Goal: Task Accomplishment & Management: Manage account settings

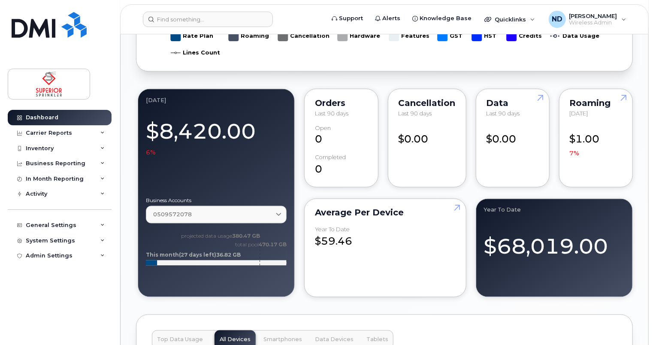
scroll to position [686, 0]
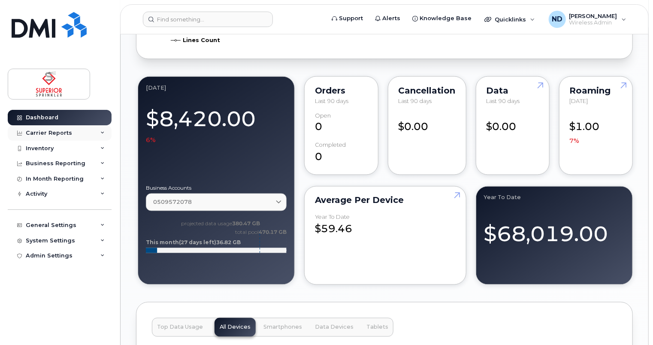
click at [27, 131] on div "Carrier Reports" at bounding box center [49, 133] width 46 height 7
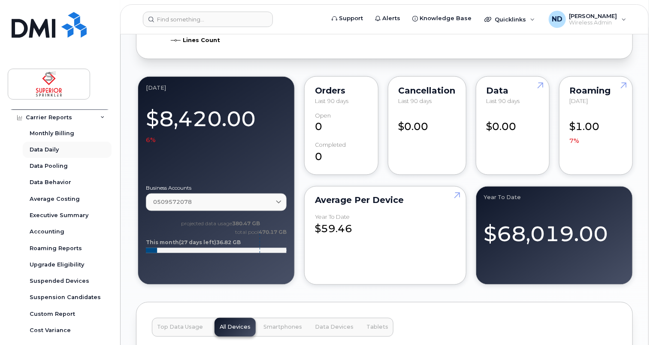
scroll to position [0, 0]
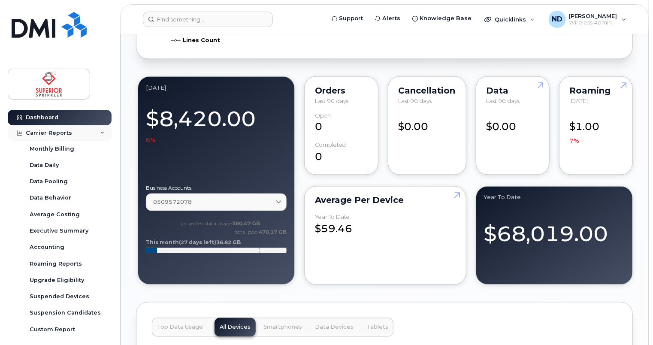
click at [100, 133] on icon at bounding box center [102, 133] width 4 height 4
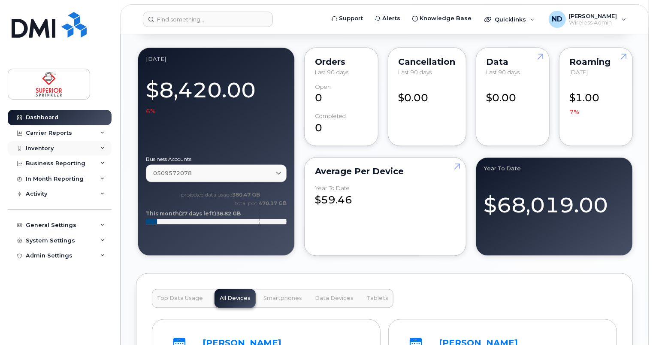
scroll to position [772, 0]
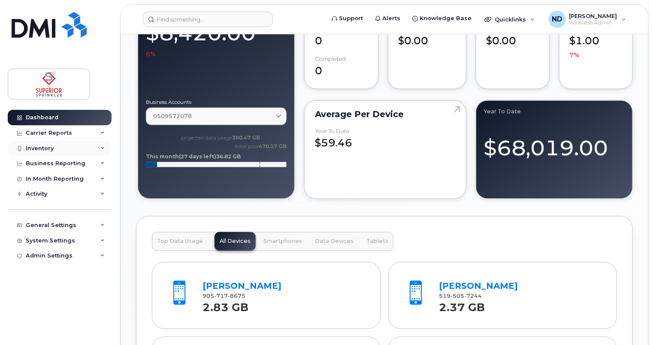
click at [62, 150] on div "Inventory" at bounding box center [60, 148] width 104 height 15
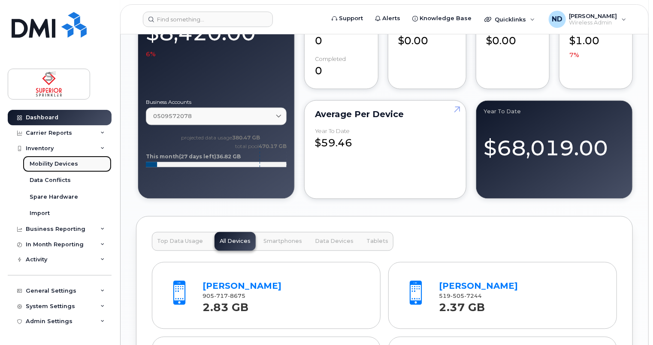
click at [55, 165] on div "Mobility Devices" at bounding box center [54, 164] width 48 height 8
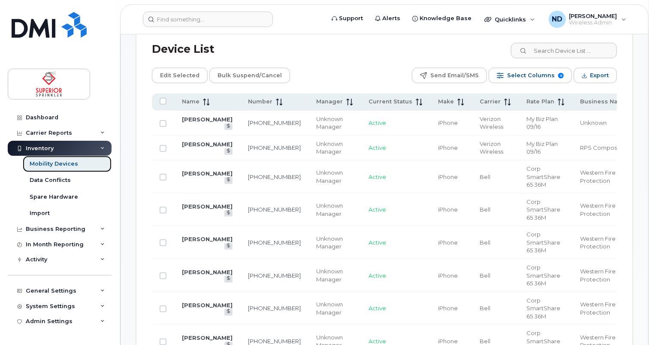
scroll to position [430, 0]
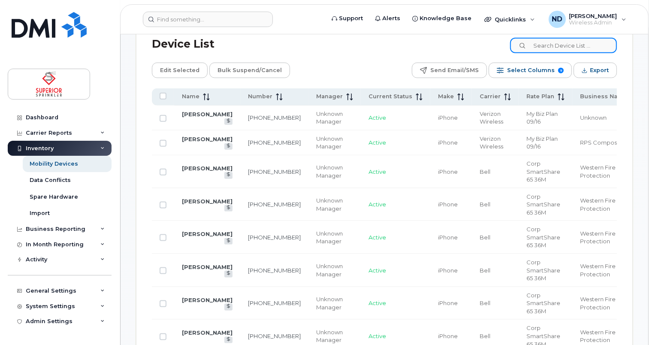
drag, startPoint x: 584, startPoint y: 46, endPoint x: 579, endPoint y: 48, distance: 5.2
click at [583, 46] on input at bounding box center [563, 45] width 107 height 15
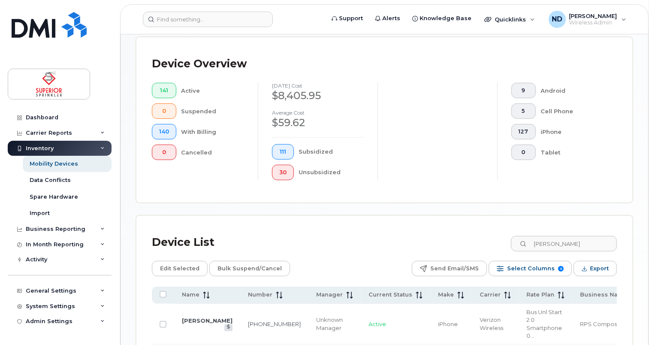
scroll to position [300, 0]
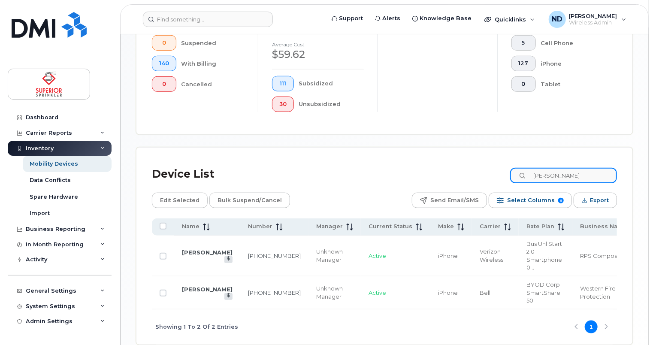
drag, startPoint x: 565, startPoint y: 175, endPoint x: 516, endPoint y: 176, distance: 48.5
click at [515, 180] on div "Device List kevin" at bounding box center [384, 174] width 465 height 22
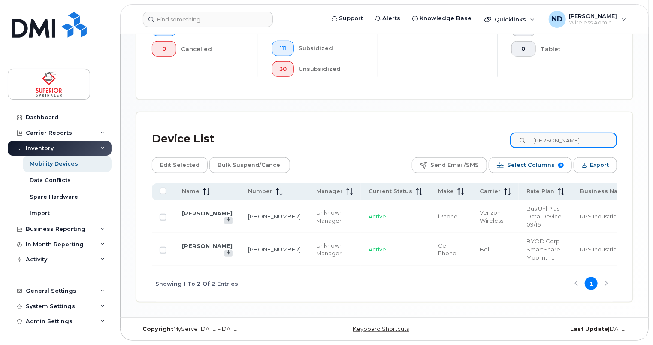
scroll to position [336, 0]
type input "nathan"
click at [194, 210] on link "[PERSON_NAME]" at bounding box center [207, 213] width 51 height 7
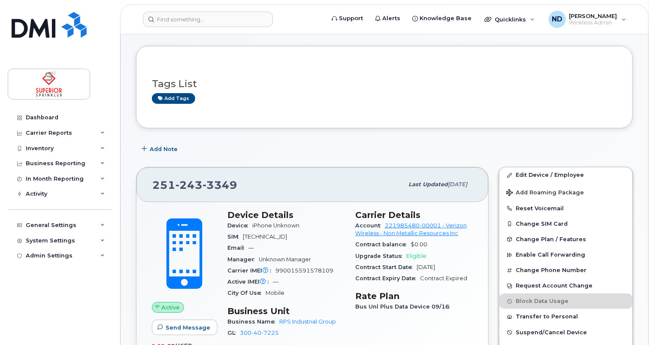
scroll to position [86, 0]
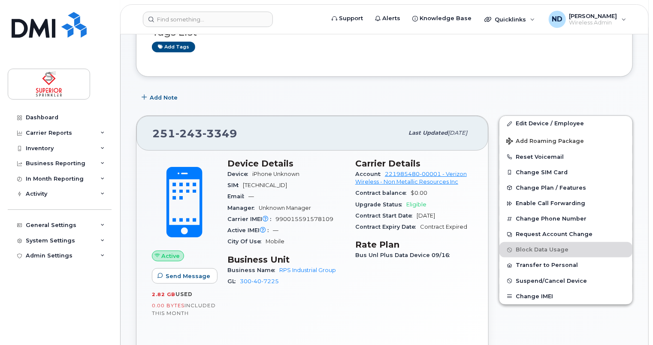
click at [227, 132] on span "3349" at bounding box center [219, 133] width 35 height 13
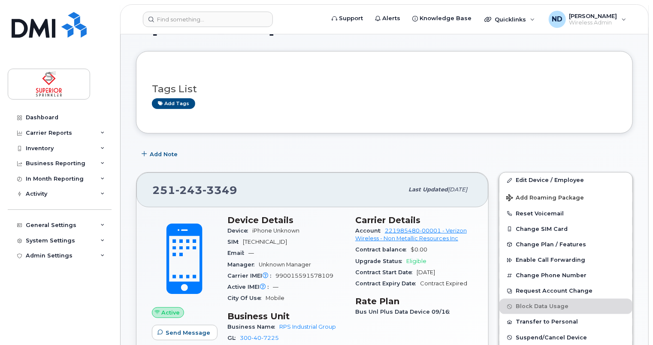
scroll to position [0, 0]
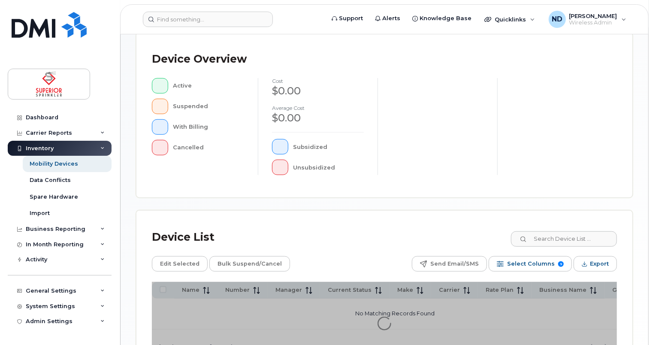
scroll to position [279, 0]
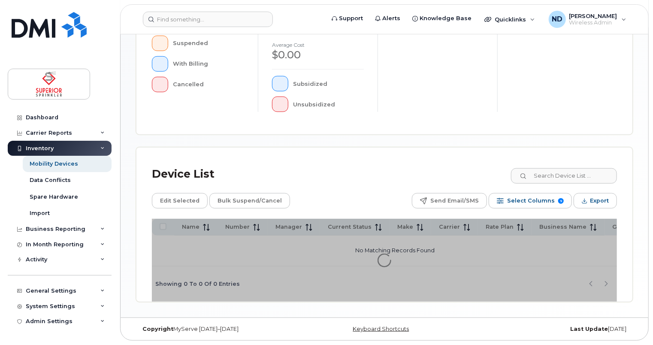
click at [409, 153] on div "Device List Edit Selected Bulk Suspend/Cancel Send Email/SMS Select Columns 9 F…" at bounding box center [384, 225] width 496 height 154
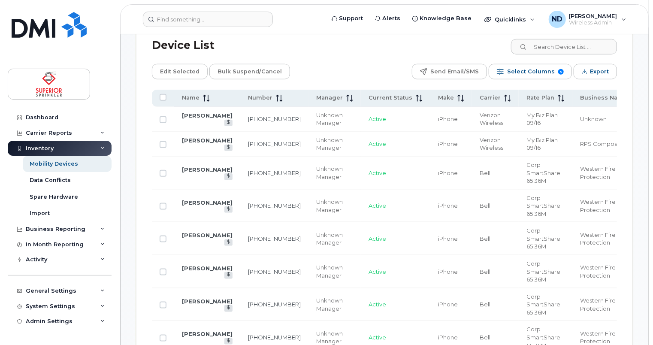
scroll to position [300, 0]
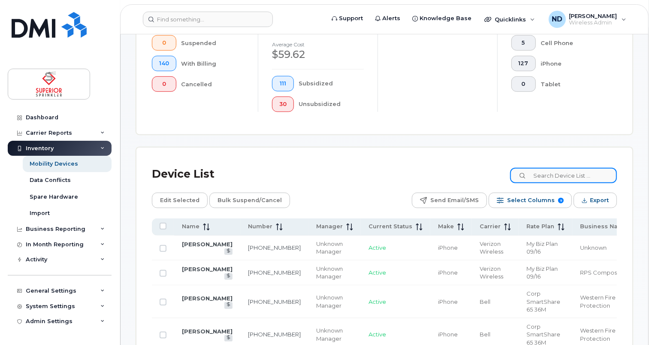
click at [570, 177] on input at bounding box center [563, 175] width 107 height 15
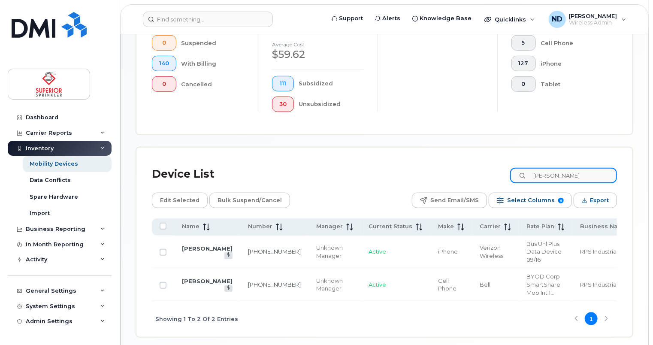
type input "nathan"
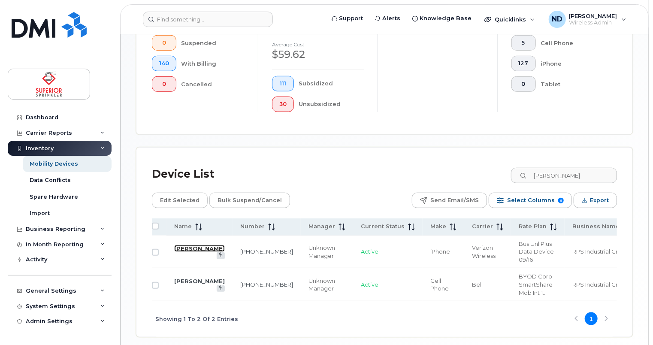
click at [182, 250] on link "[PERSON_NAME]" at bounding box center [199, 248] width 51 height 7
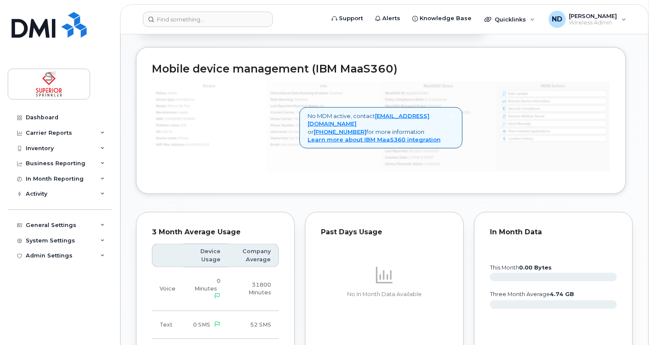
scroll to position [456, 0]
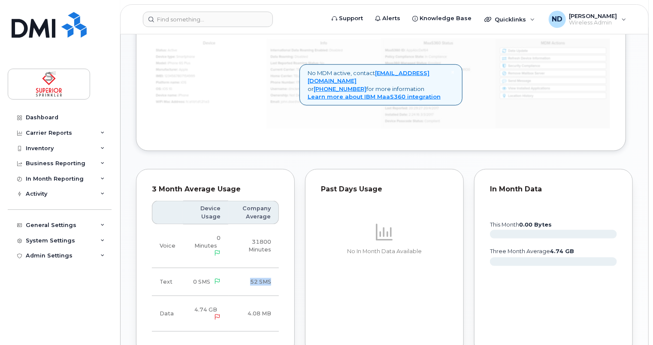
drag, startPoint x: 248, startPoint y: 281, endPoint x: 277, endPoint y: 281, distance: 28.3
click at [277, 281] on td "52 SMS" at bounding box center [253, 282] width 51 height 28
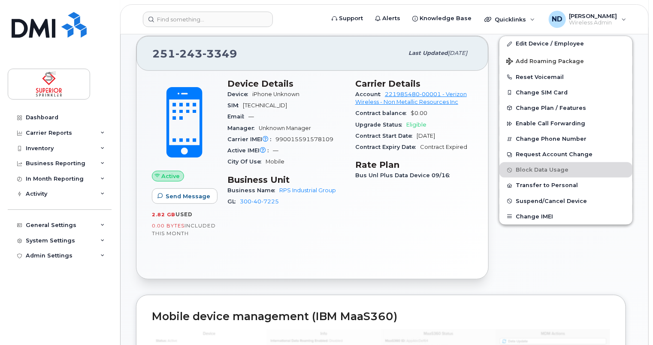
scroll to position [70, 0]
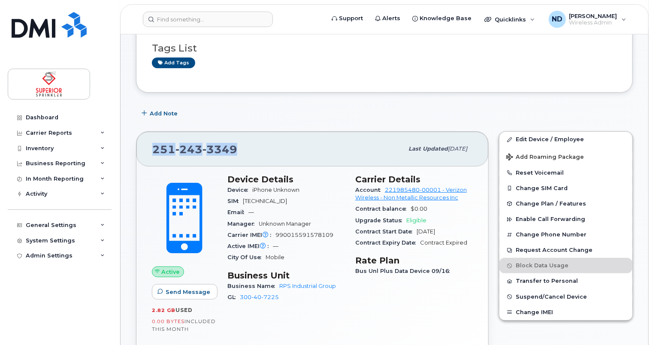
drag, startPoint x: 240, startPoint y: 148, endPoint x: 151, endPoint y: 148, distance: 88.4
click at [151, 148] on div "251 243 3349 Last updated Jul 08, 2025" at bounding box center [312, 149] width 352 height 34
copy span "251 243 3349"
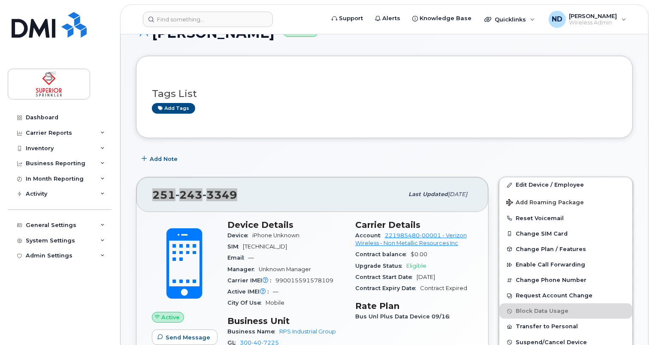
scroll to position [0, 0]
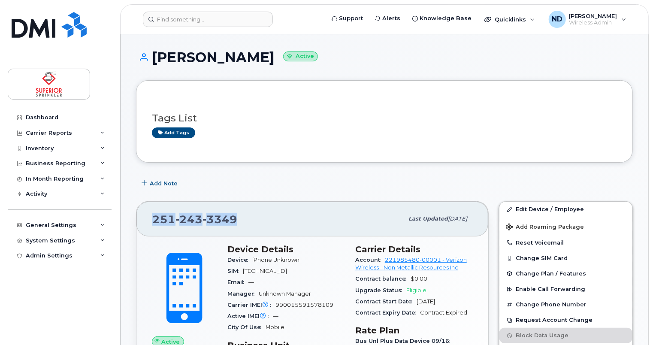
drag, startPoint x: 272, startPoint y: 214, endPoint x: 271, endPoint y: 224, distance: 9.5
click at [273, 213] on div "251 243 3349" at bounding box center [277, 219] width 251 height 18
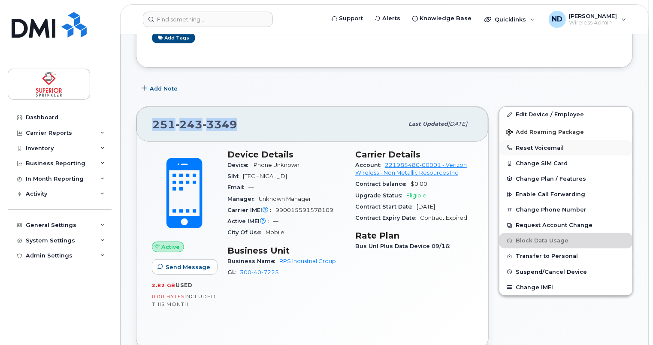
scroll to position [43, 0]
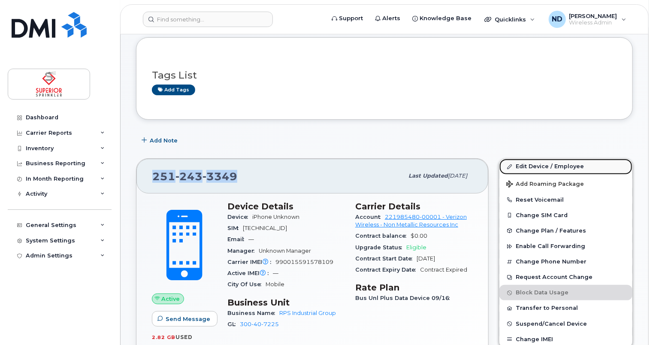
click at [541, 166] on link "Edit Device / Employee" at bounding box center [565, 166] width 133 height 15
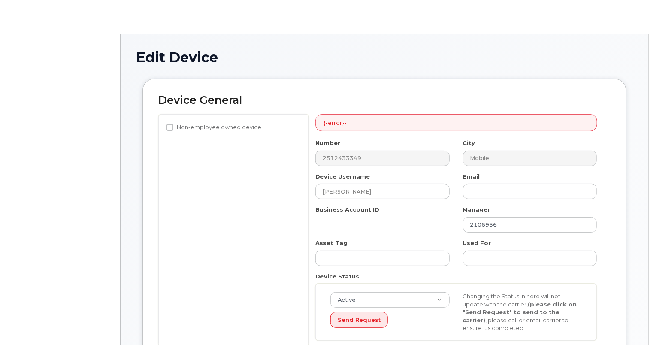
select select "33437834"
select select "33437840"
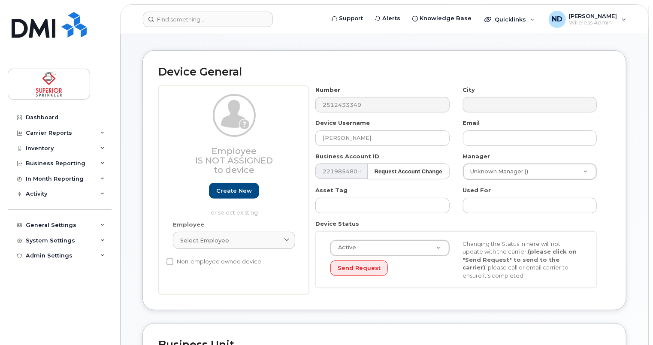
scroll to position [43, 0]
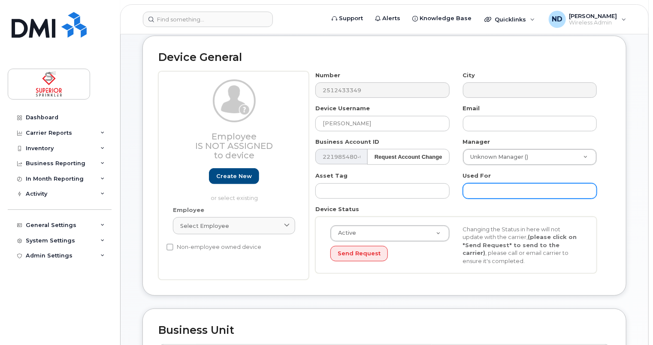
click at [484, 195] on input "text" at bounding box center [530, 190] width 134 height 15
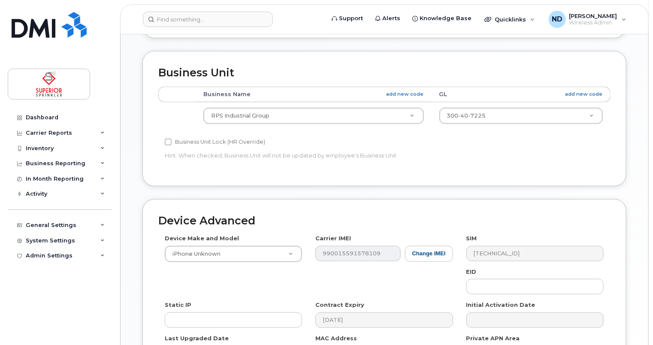
scroll to position [343, 0]
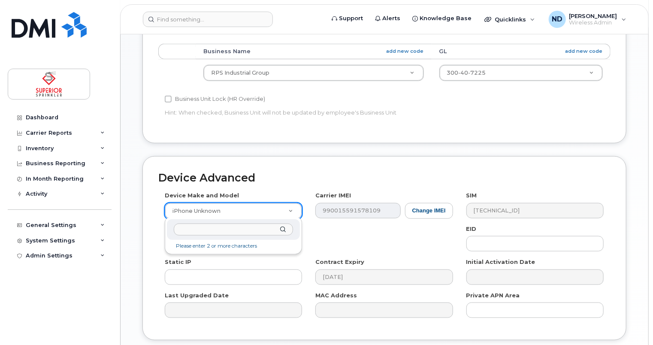
click at [240, 227] on input "text" at bounding box center [234, 230] width 120 height 12
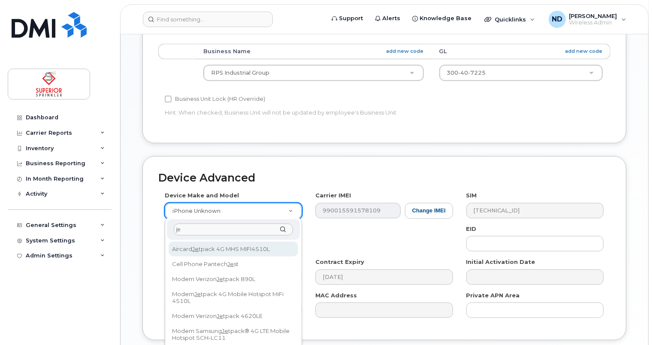
type input "j"
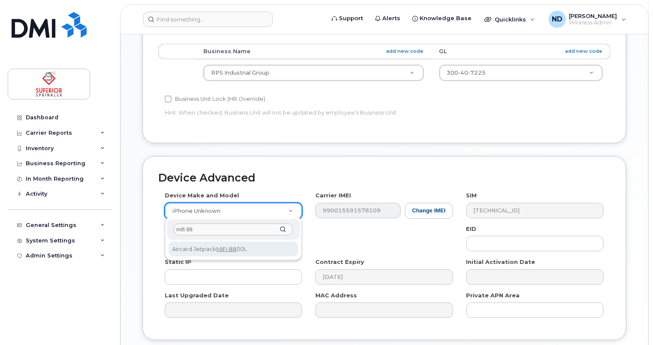
type input "mifi 88"
select select "1618"
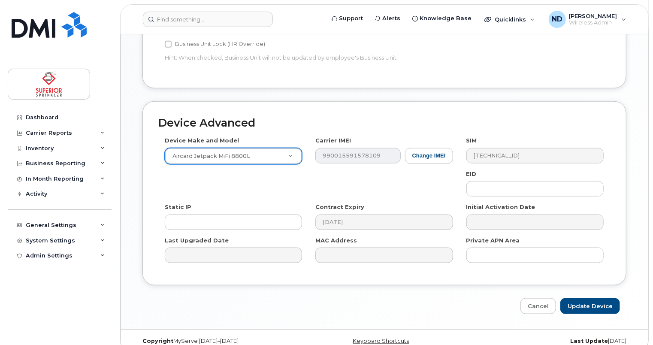
scroll to position [408, 0]
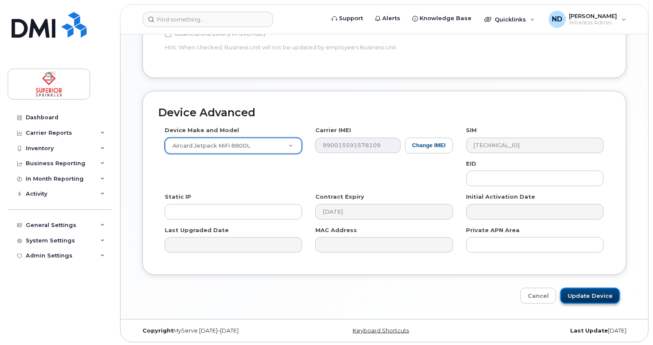
click at [591, 290] on input "Update Device" at bounding box center [590, 296] width 60 height 16
type input "Saving..."
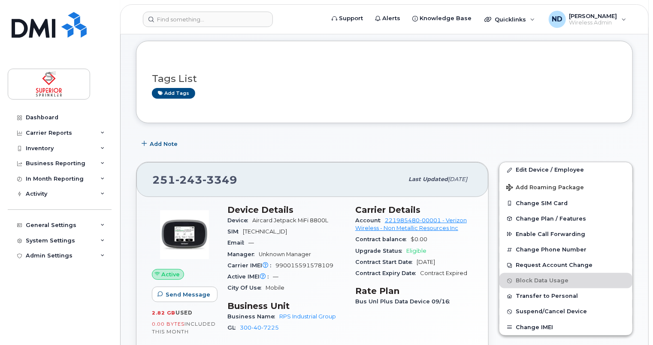
scroll to position [86, 0]
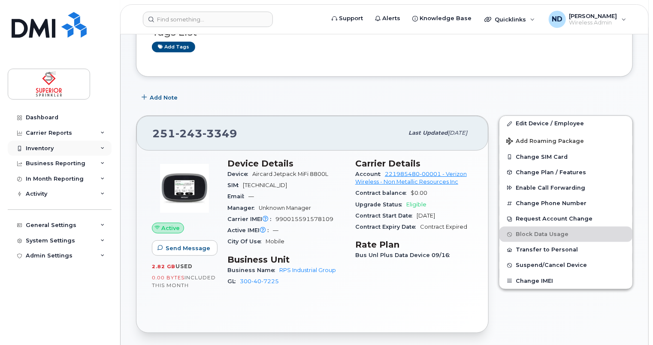
click at [22, 146] on div at bounding box center [19, 148] width 9 height 7
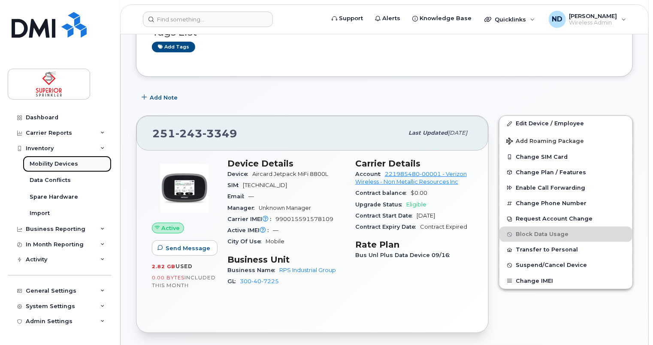
click at [37, 163] on div "Mobility Devices" at bounding box center [54, 164] width 48 height 8
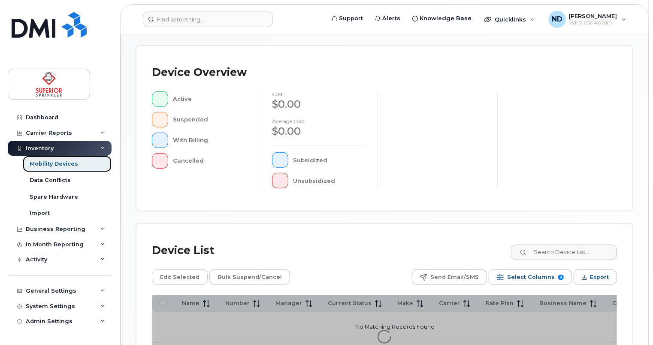
scroll to position [295, 0]
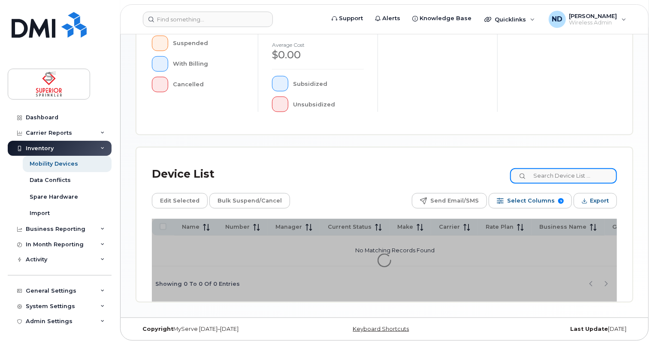
click at [573, 178] on input at bounding box center [563, 175] width 107 height 15
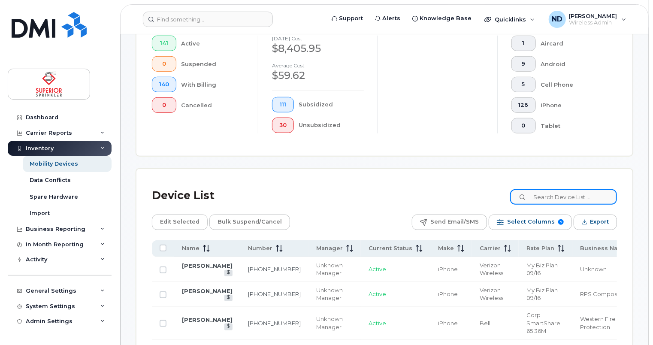
scroll to position [317, 0]
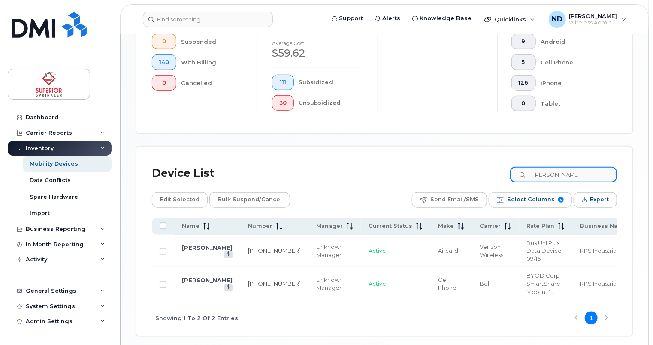
type input "nathan"
click at [190, 278] on td "[PERSON_NAME]" at bounding box center [207, 283] width 66 height 33
click at [198, 283] on link "[PERSON_NAME]" at bounding box center [207, 280] width 51 height 7
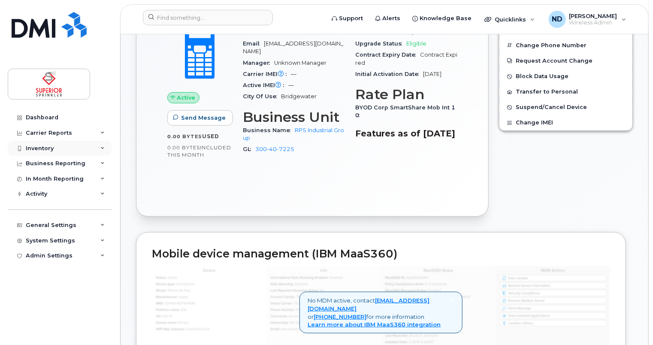
scroll to position [214, 0]
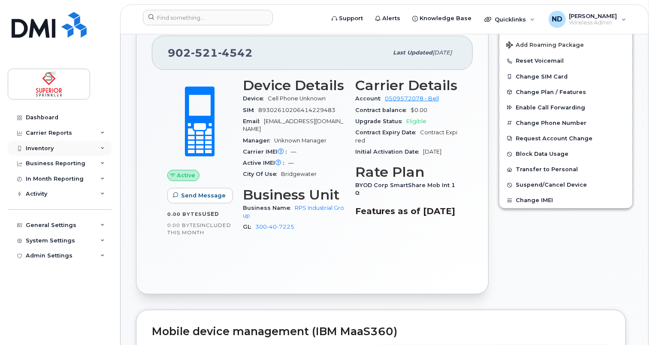
click at [38, 146] on div "Inventory" at bounding box center [40, 148] width 28 height 7
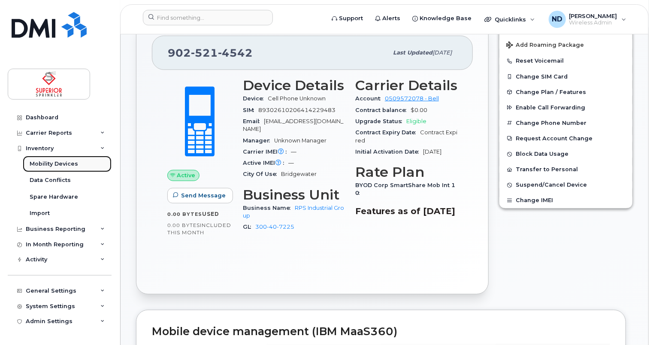
click at [34, 165] on div "Mobility Devices" at bounding box center [54, 164] width 48 height 8
